Goal: Information Seeking & Learning: Understand process/instructions

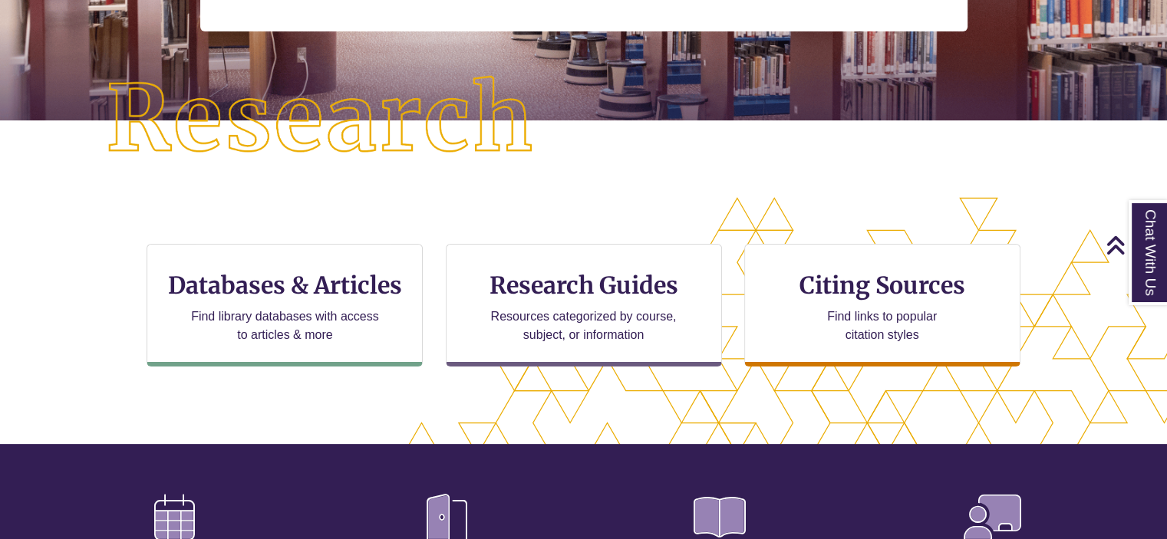
scroll to position [324, 0]
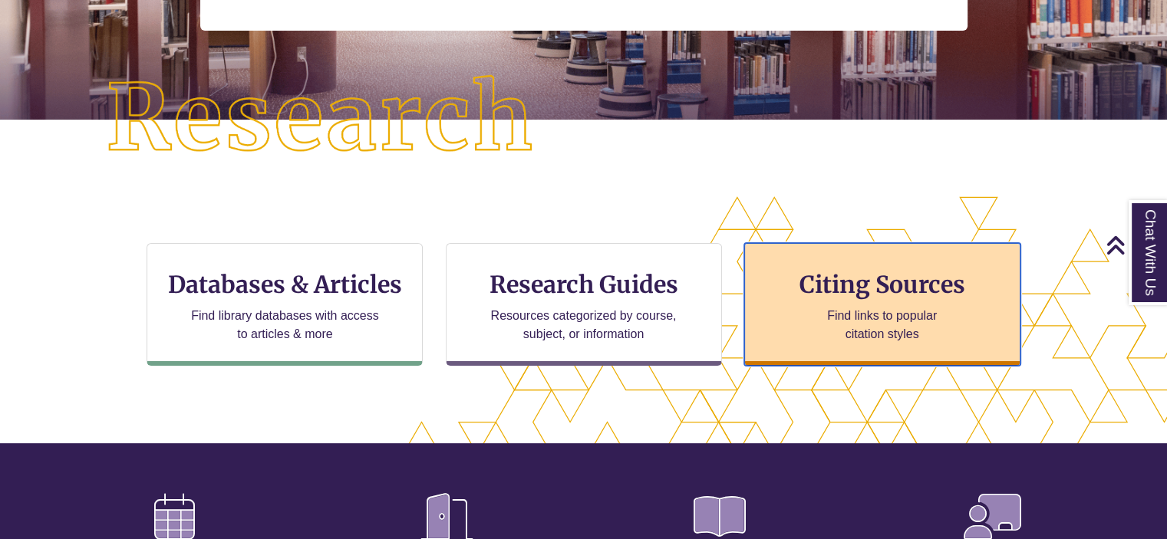
click at [795, 260] on div "Citing Sources Find links to popular citation styles" at bounding box center [882, 304] width 276 height 123
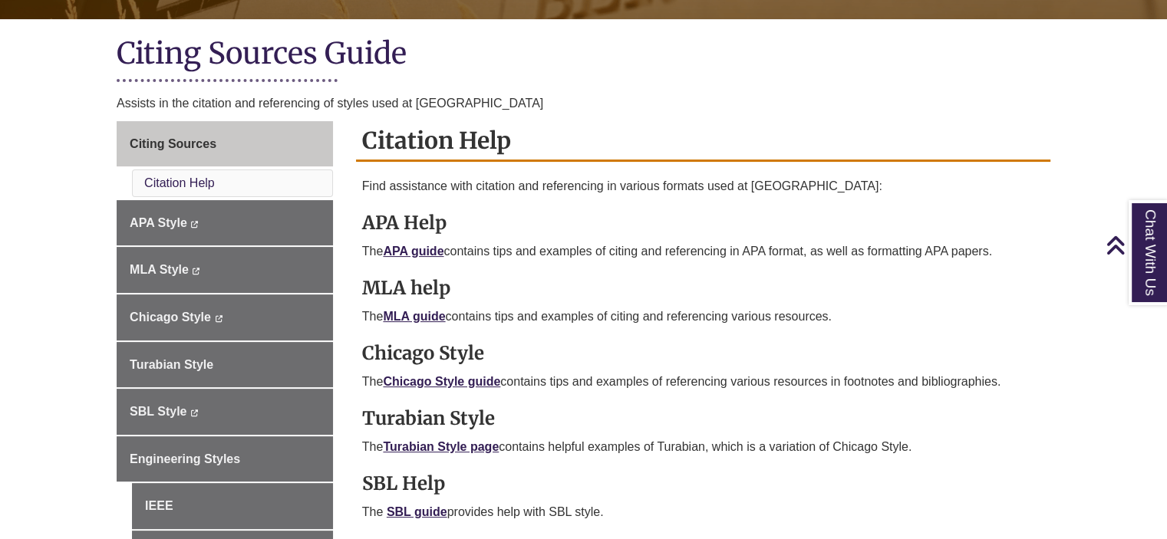
scroll to position [331, 0]
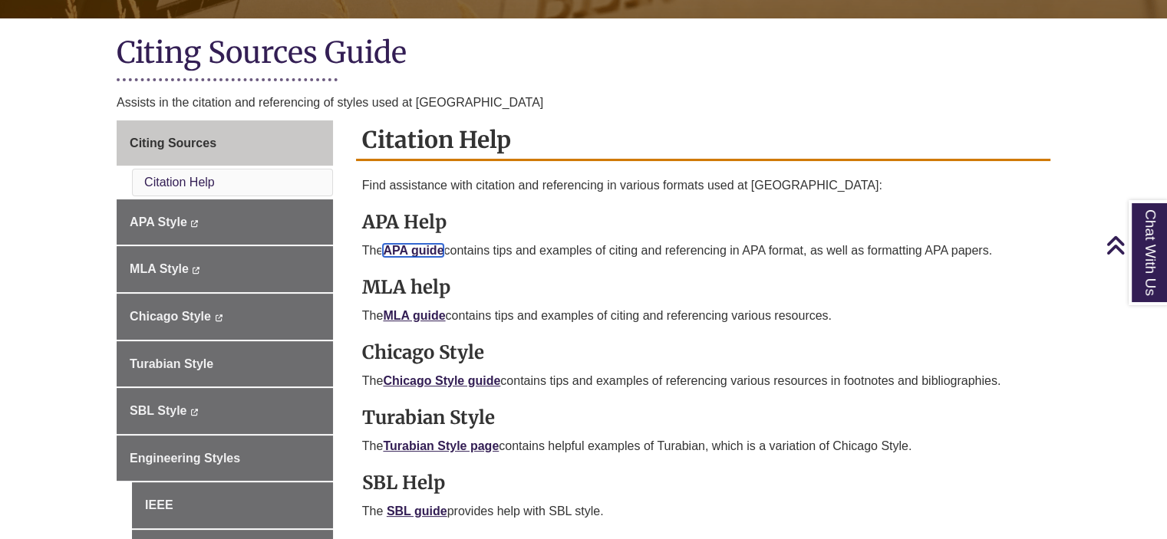
click at [417, 249] on link "APA guide" at bounding box center [413, 250] width 61 height 13
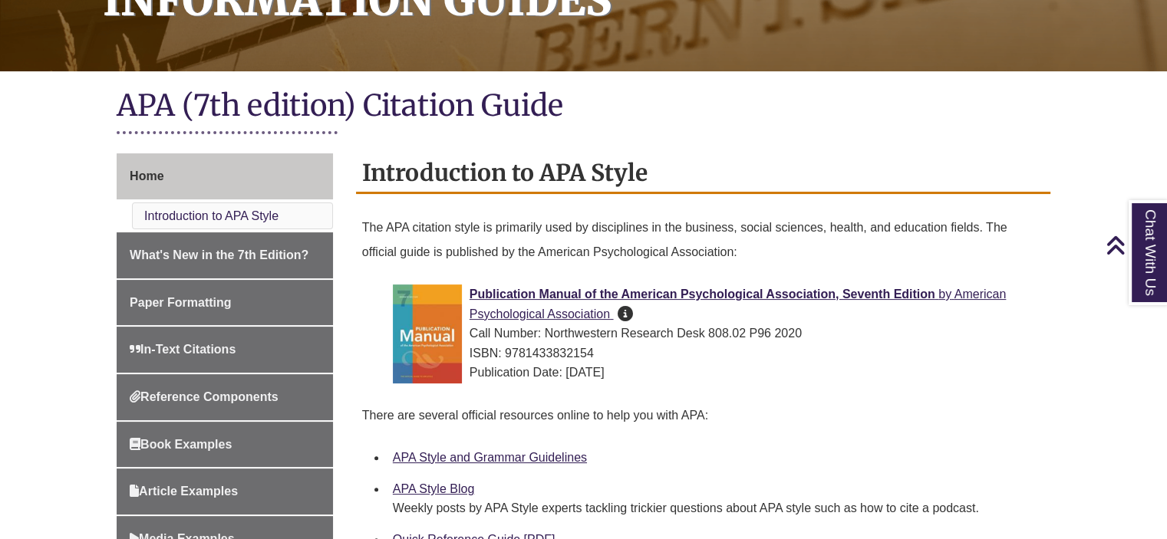
scroll to position [537, 0]
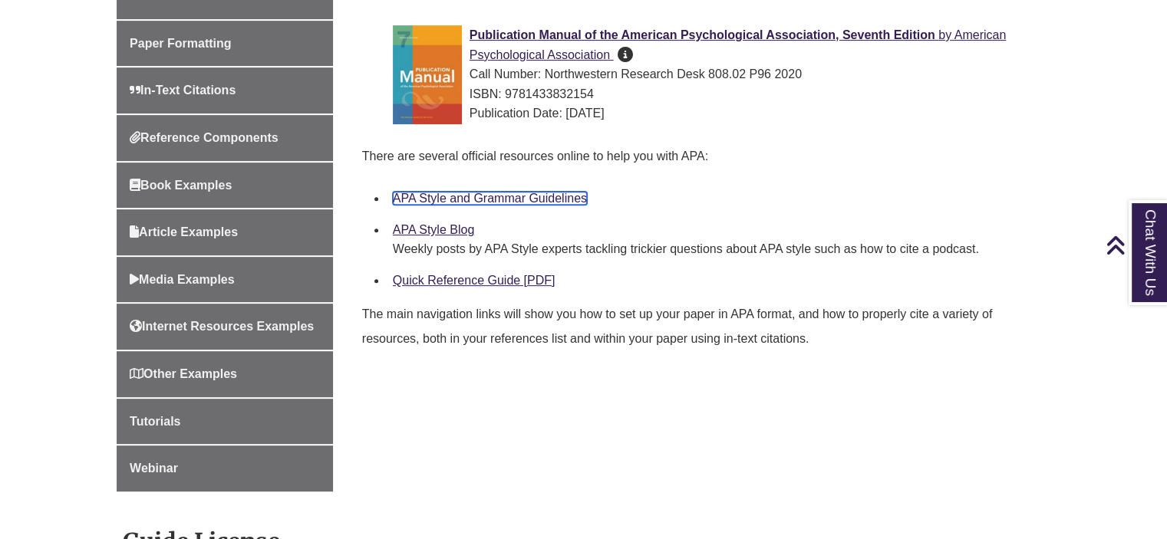
click at [471, 193] on link "APA Style and Grammar Guidelines" at bounding box center [490, 198] width 194 height 13
click at [470, 277] on link "Quick Reference Guide [PDF]" at bounding box center [474, 280] width 163 height 13
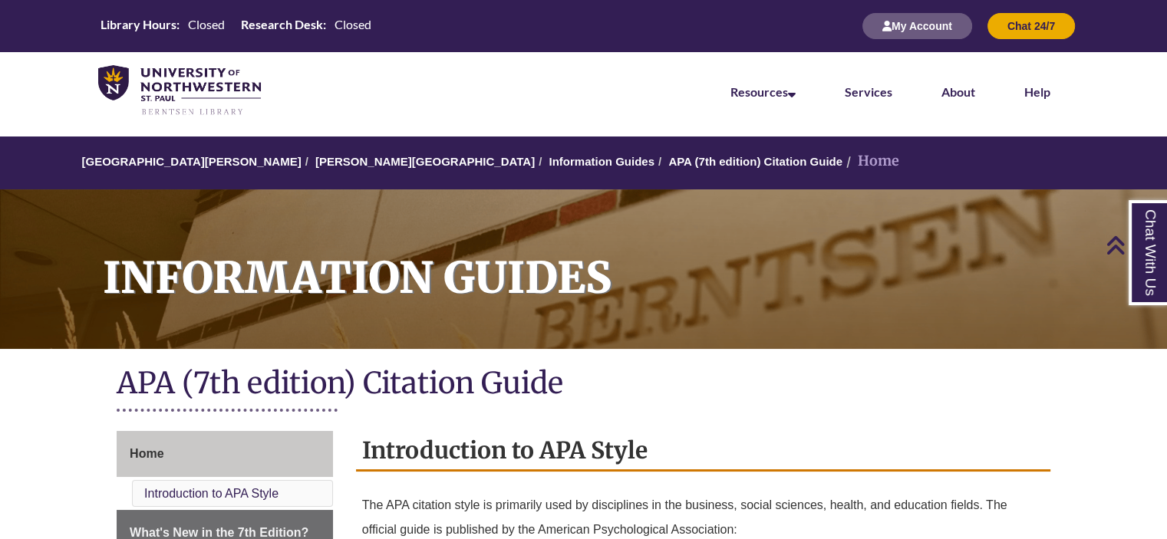
scroll to position [0, 0]
